Goal: Task Accomplishment & Management: Use online tool/utility

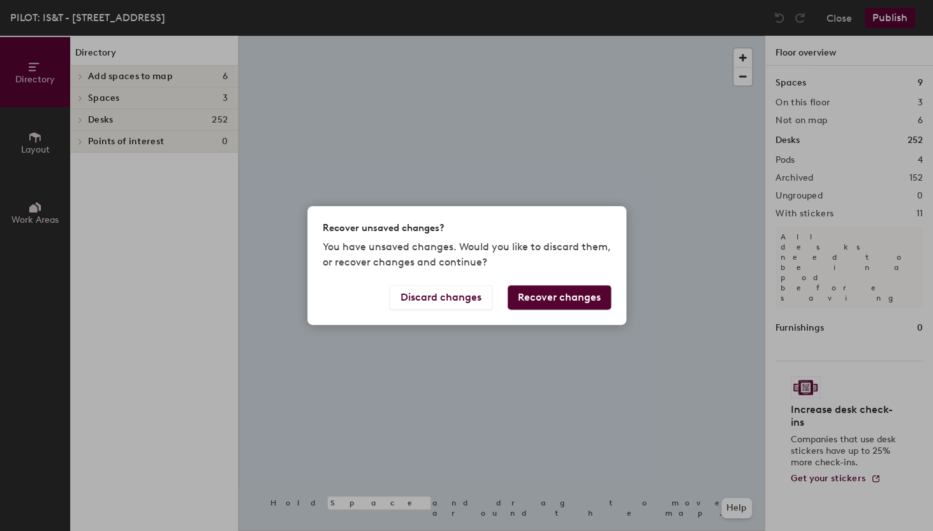
click at [80, 121] on div "Recover unsaved changes? You have unsaved changes. Would you like to discard th…" at bounding box center [466, 265] width 933 height 531
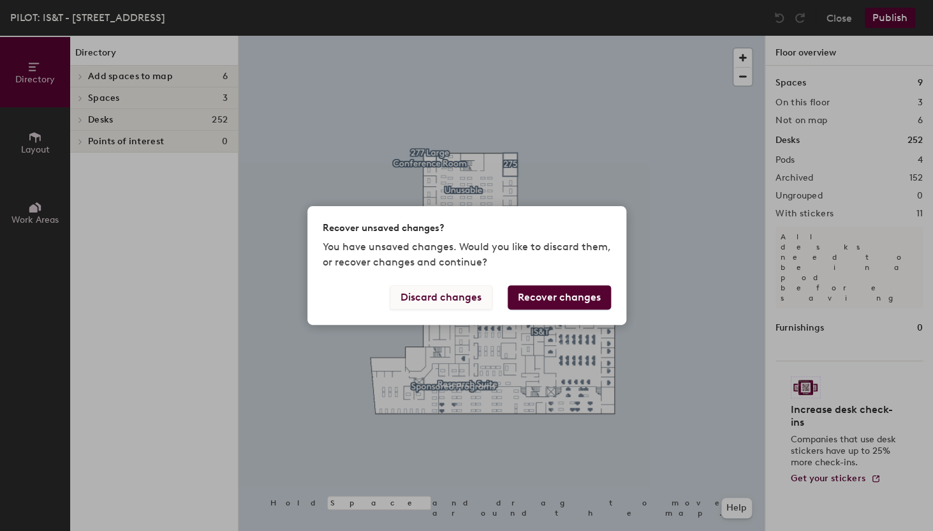
click at [450, 292] on button "Discard changes" at bounding box center [441, 297] width 103 height 24
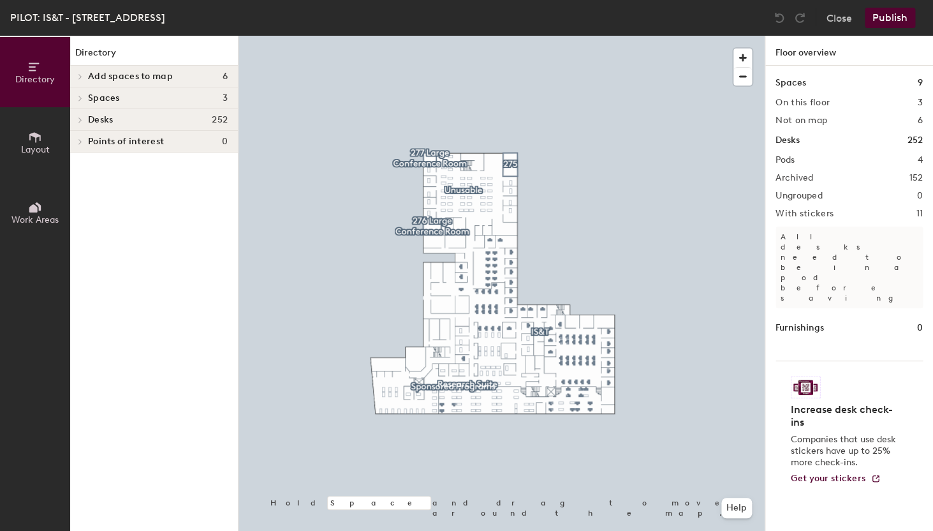
click at [73, 117] on div at bounding box center [80, 120] width 14 height 6
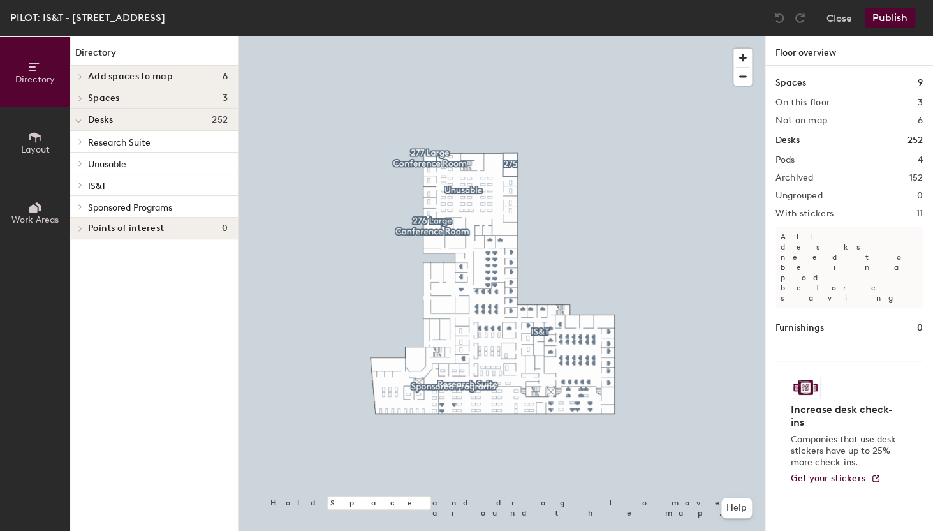
click at [80, 184] on icon at bounding box center [80, 185] width 5 height 6
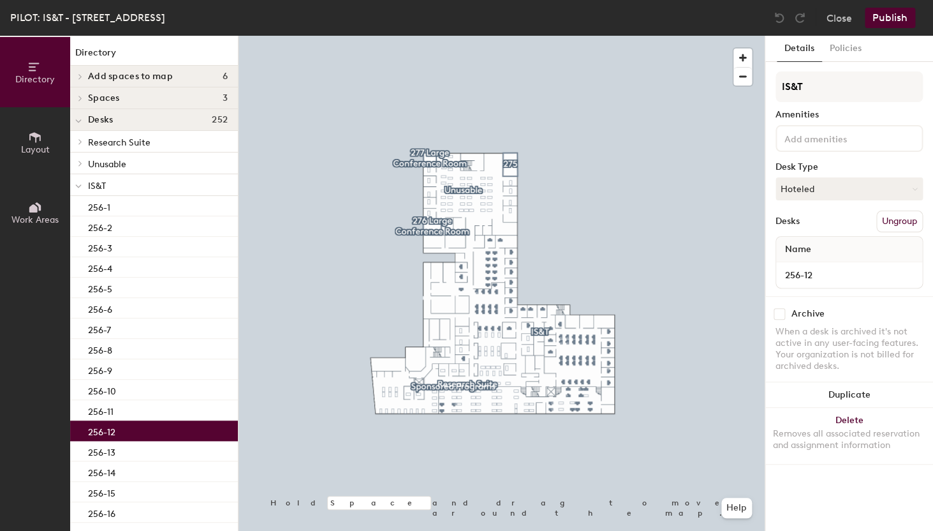
click at [153, 431] on div "256-12" at bounding box center [154, 430] width 168 height 20
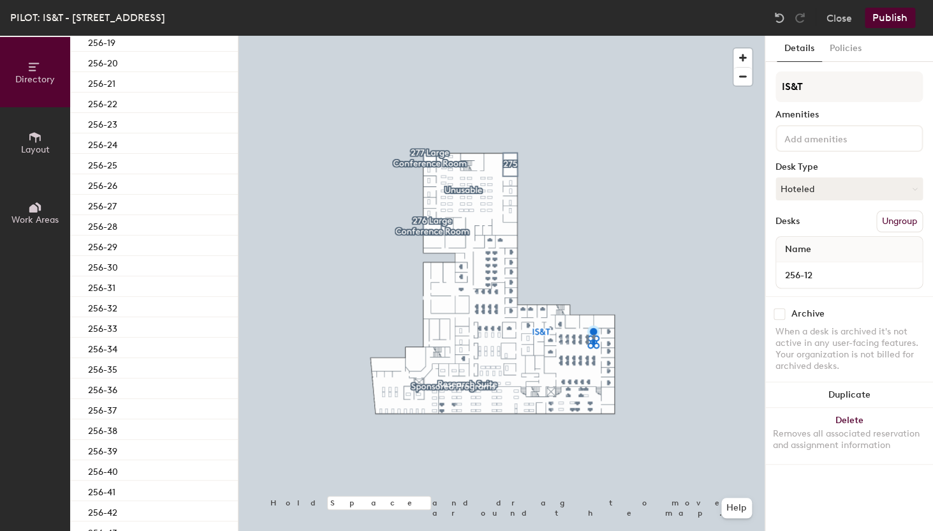
scroll to position [542, 0]
